Goal: Obtain resource: Obtain resource

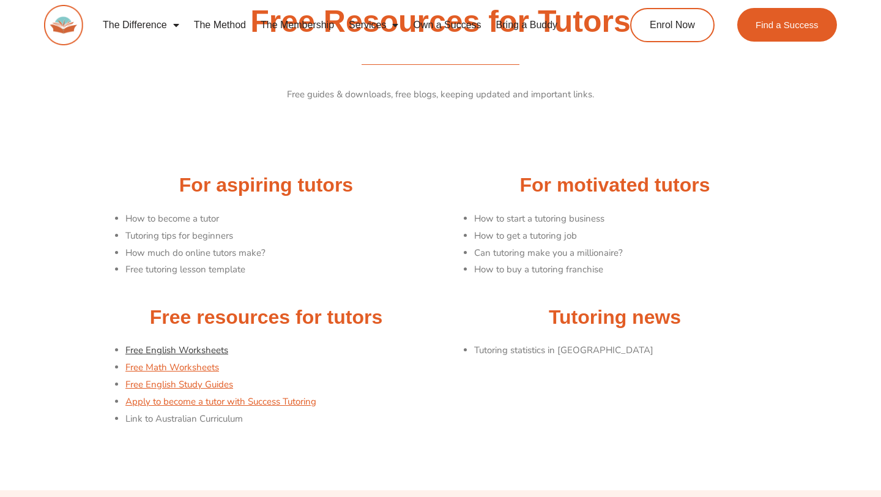
click at [189, 349] on link "Free English Worksheets" at bounding box center [176, 350] width 103 height 12
click at [172, 353] on link "Free English Worksheets" at bounding box center [176, 350] width 103 height 12
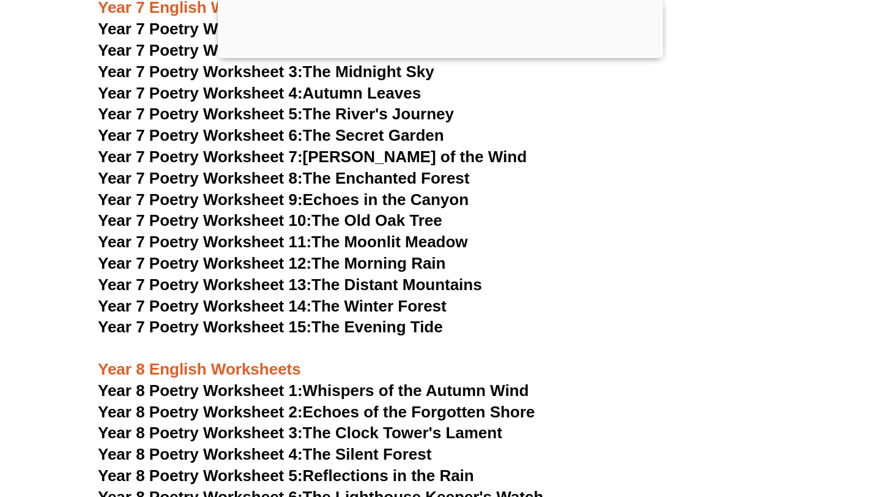
scroll to position [7518, 0]
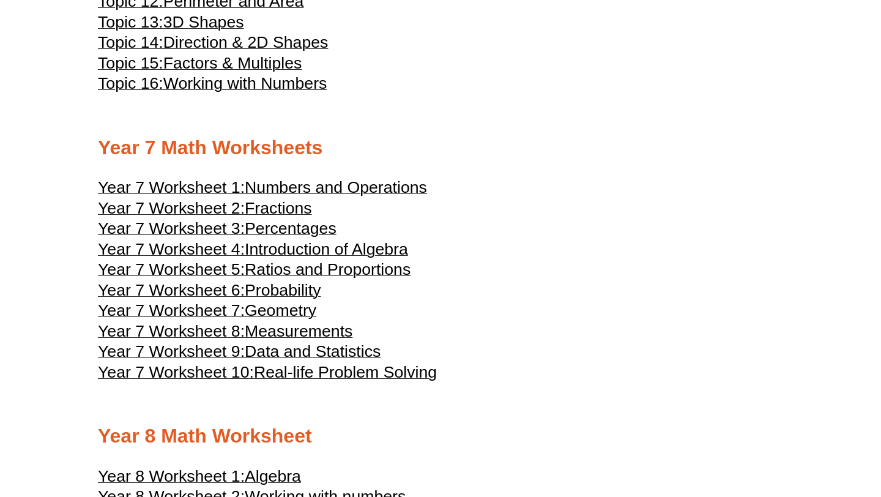
scroll to position [2916, 0]
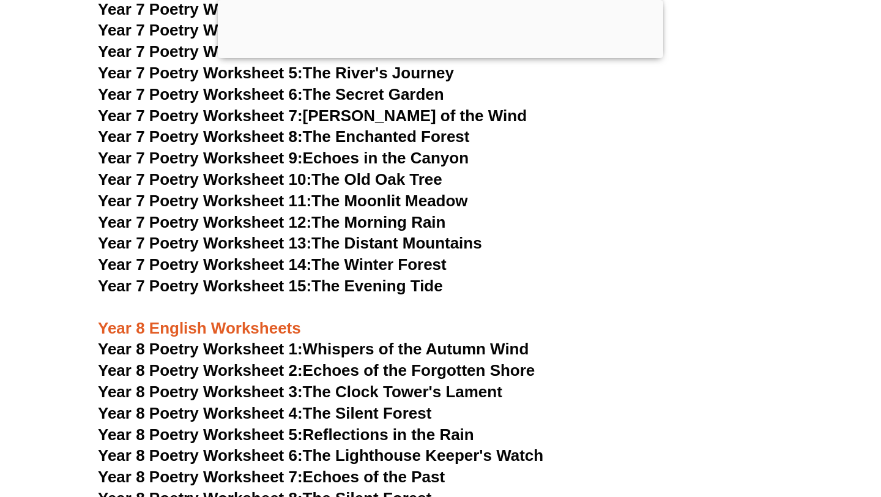
scroll to position [7715, 0]
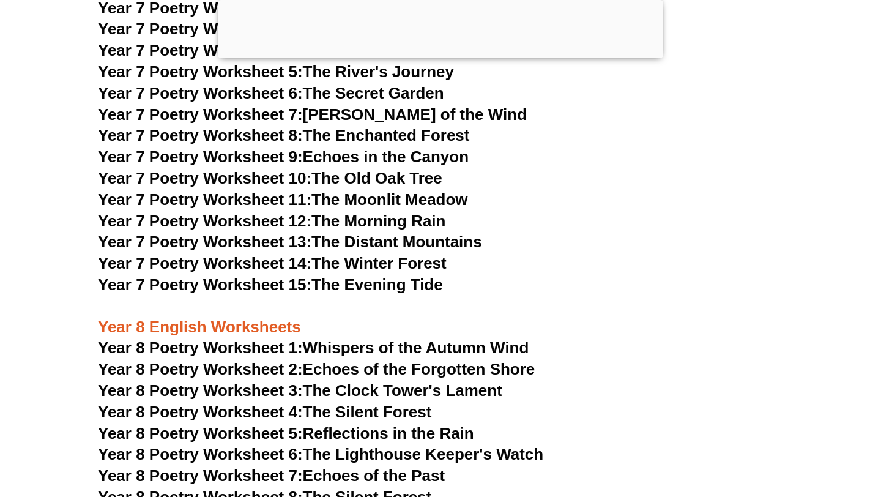
click at [273, 466] on span "Year 8 Poetry Worksheet 7:" at bounding box center [200, 475] width 205 height 18
